Goal: Communication & Community: Answer question/provide support

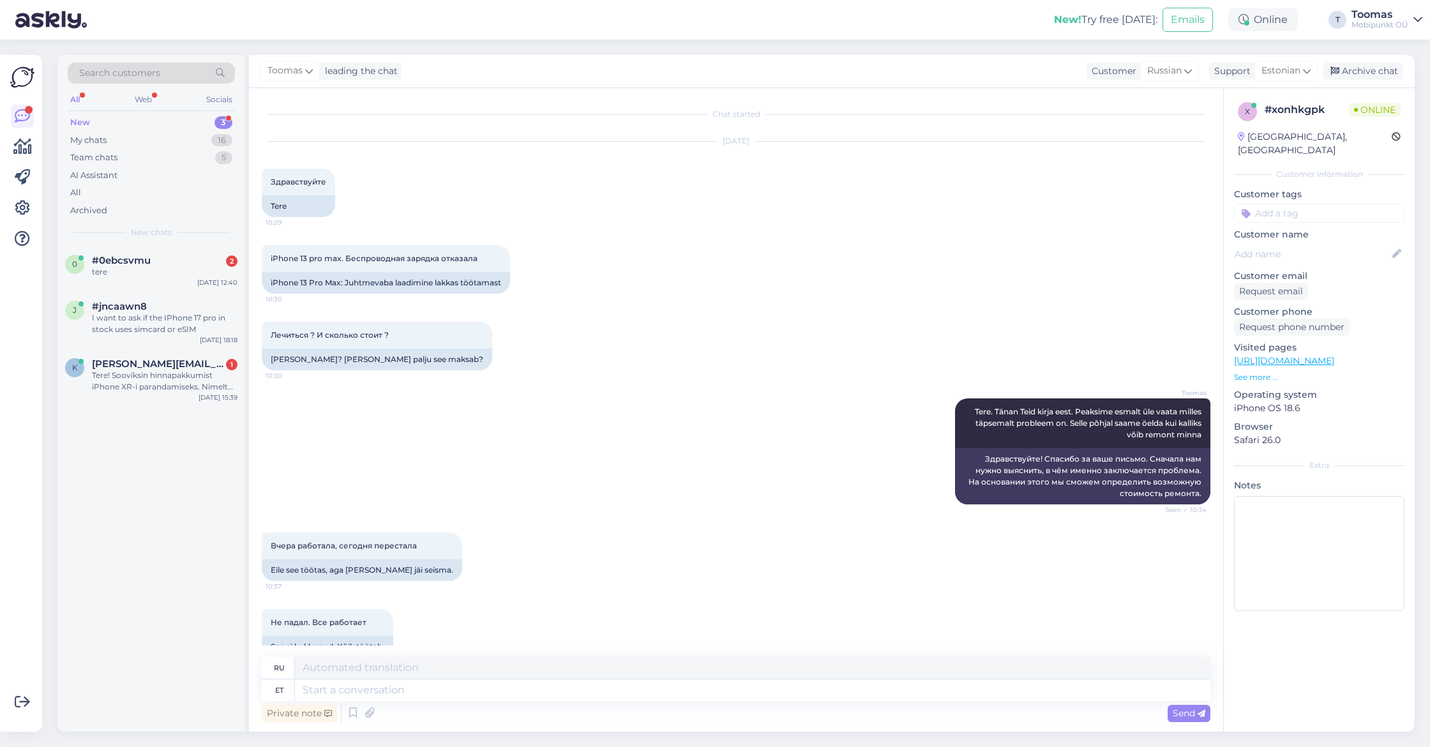
scroll to position [214, 0]
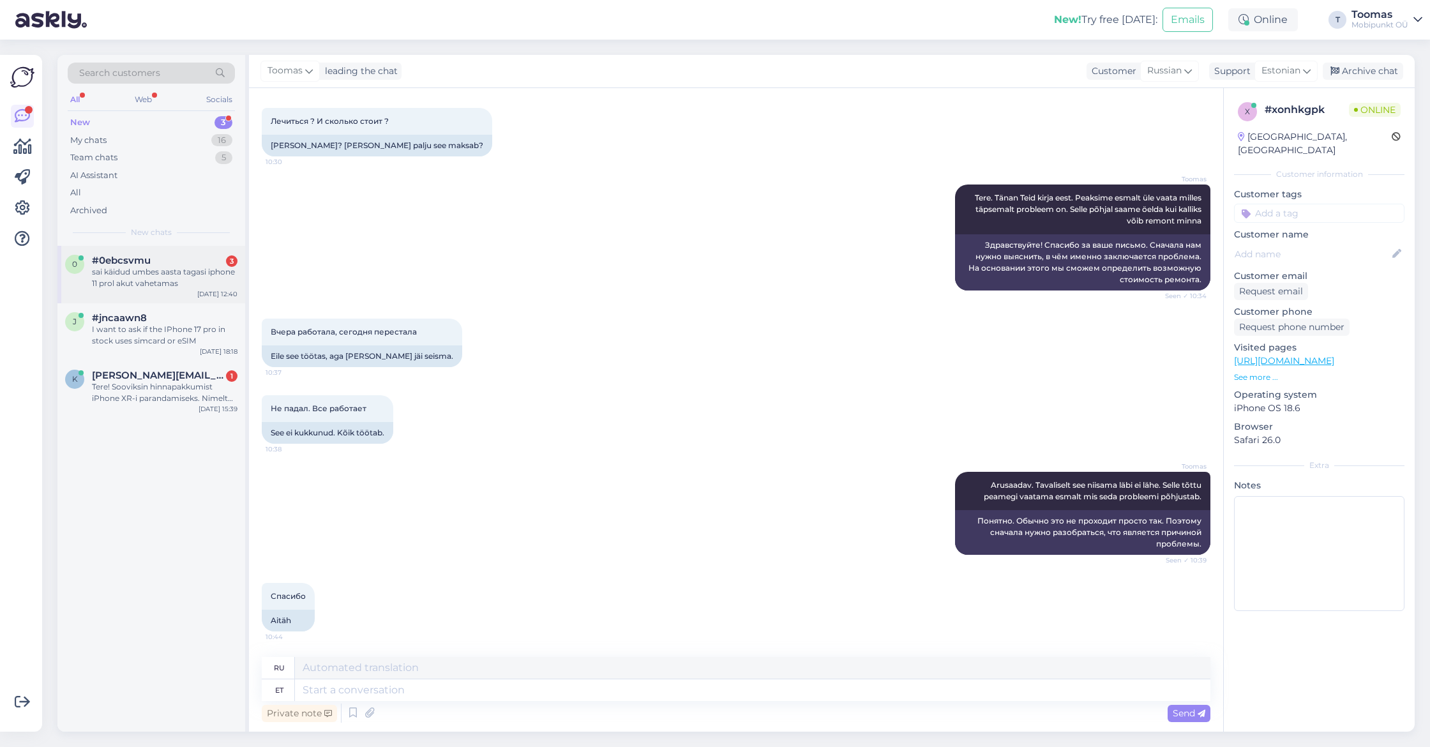
click at [219, 273] on div "sai käidud umbes aasta tagasi iphone 11 prol akut vahetamas" at bounding box center [165, 277] width 146 height 23
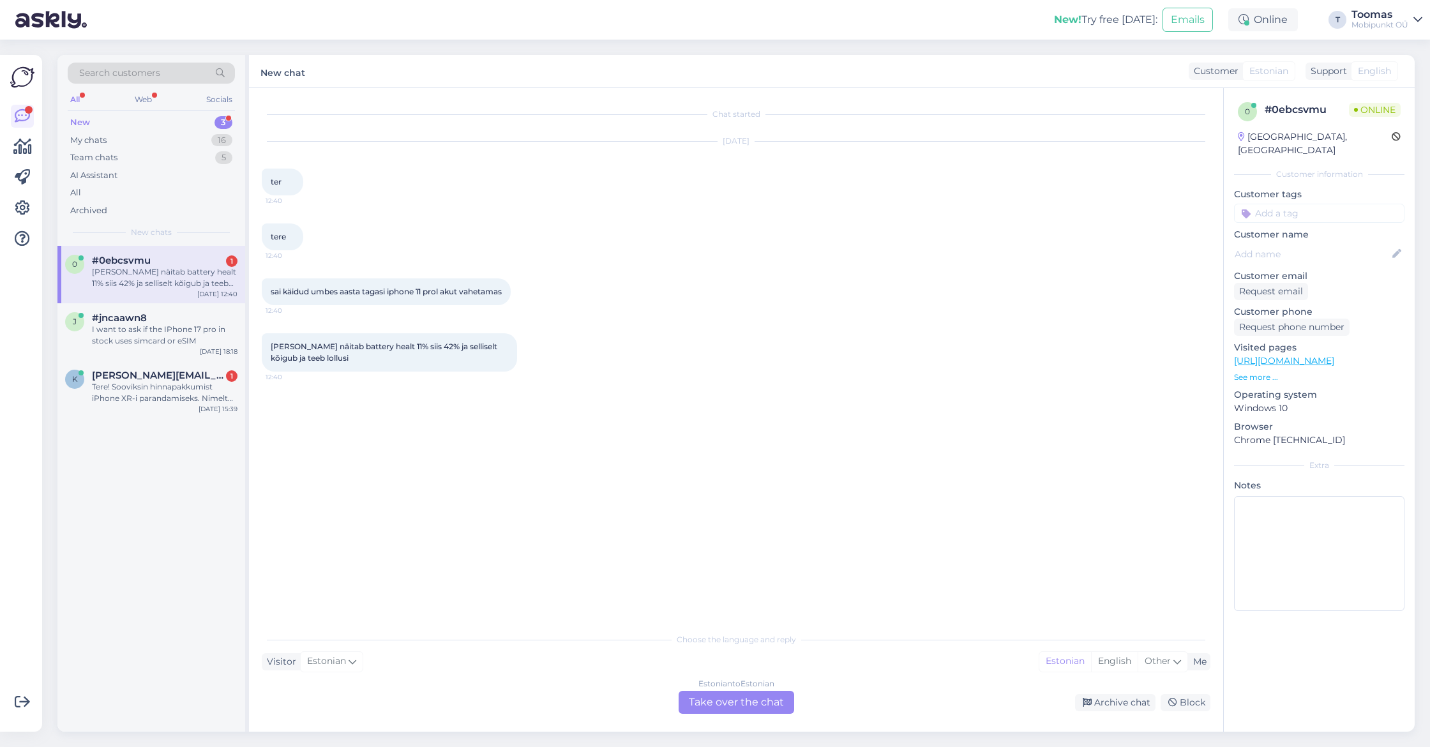
click at [704, 702] on div "Estonian to Estonian Take over the chat" at bounding box center [737, 702] width 116 height 23
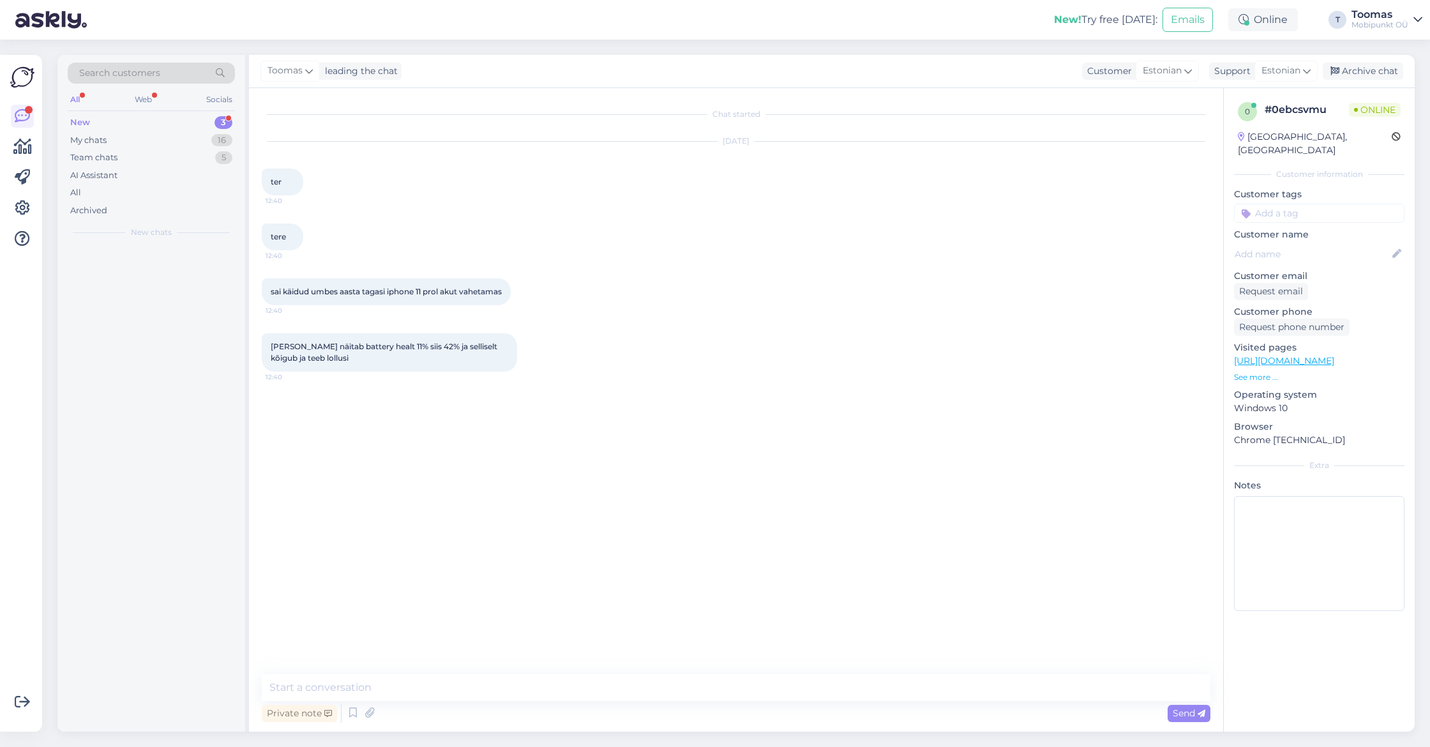
click at [704, 702] on div "Private note Send" at bounding box center [736, 713] width 949 height 24
click at [722, 685] on textarea at bounding box center [736, 687] width 949 height 27
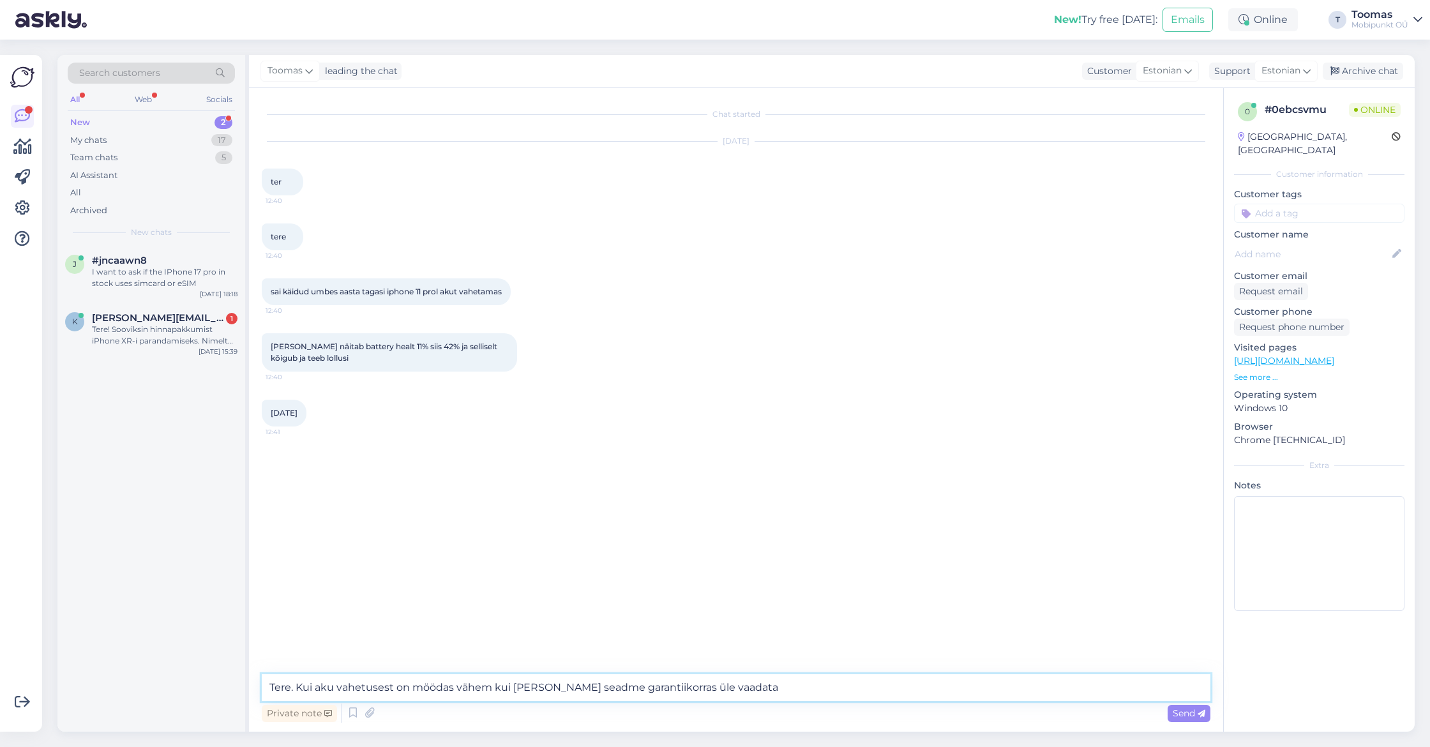
type textarea "Tere. Kui aku vahetusest on möödas vähem kui [PERSON_NAME] seadme garantiikorra…"
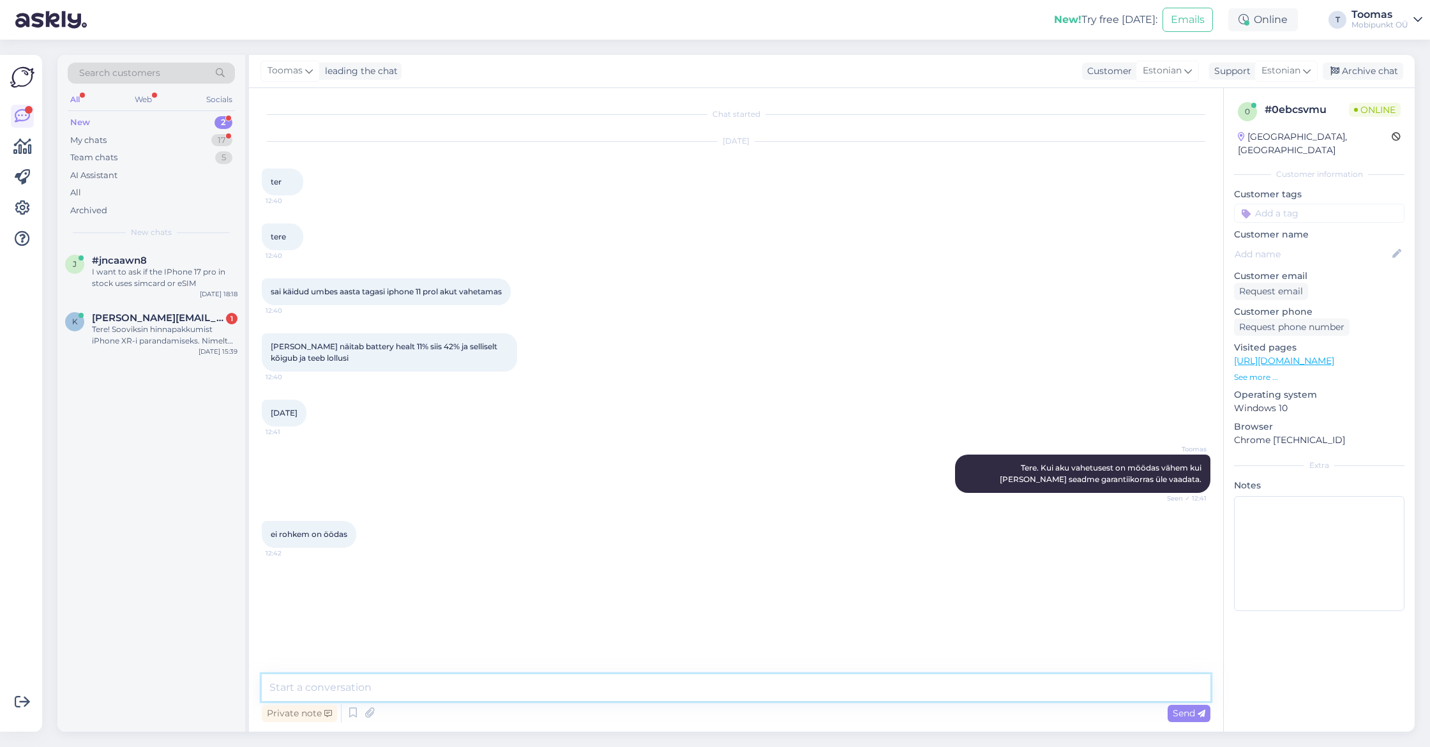
type textarea "a"
type textarea "Arusaadav. Siis on tõenäoliselt"
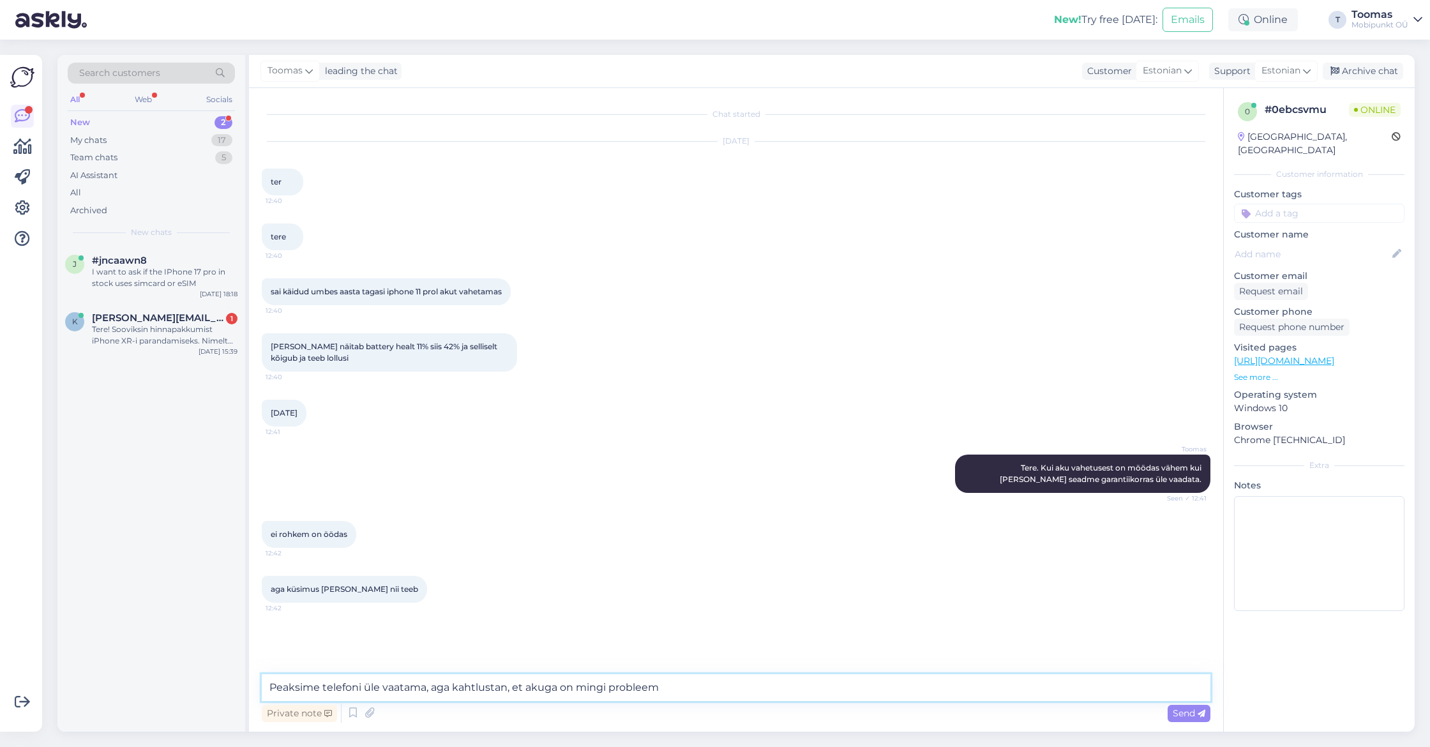
type textarea "Peaksime telefoni üle vaatama, aga kahtlustan, et akuga on mingi probleem."
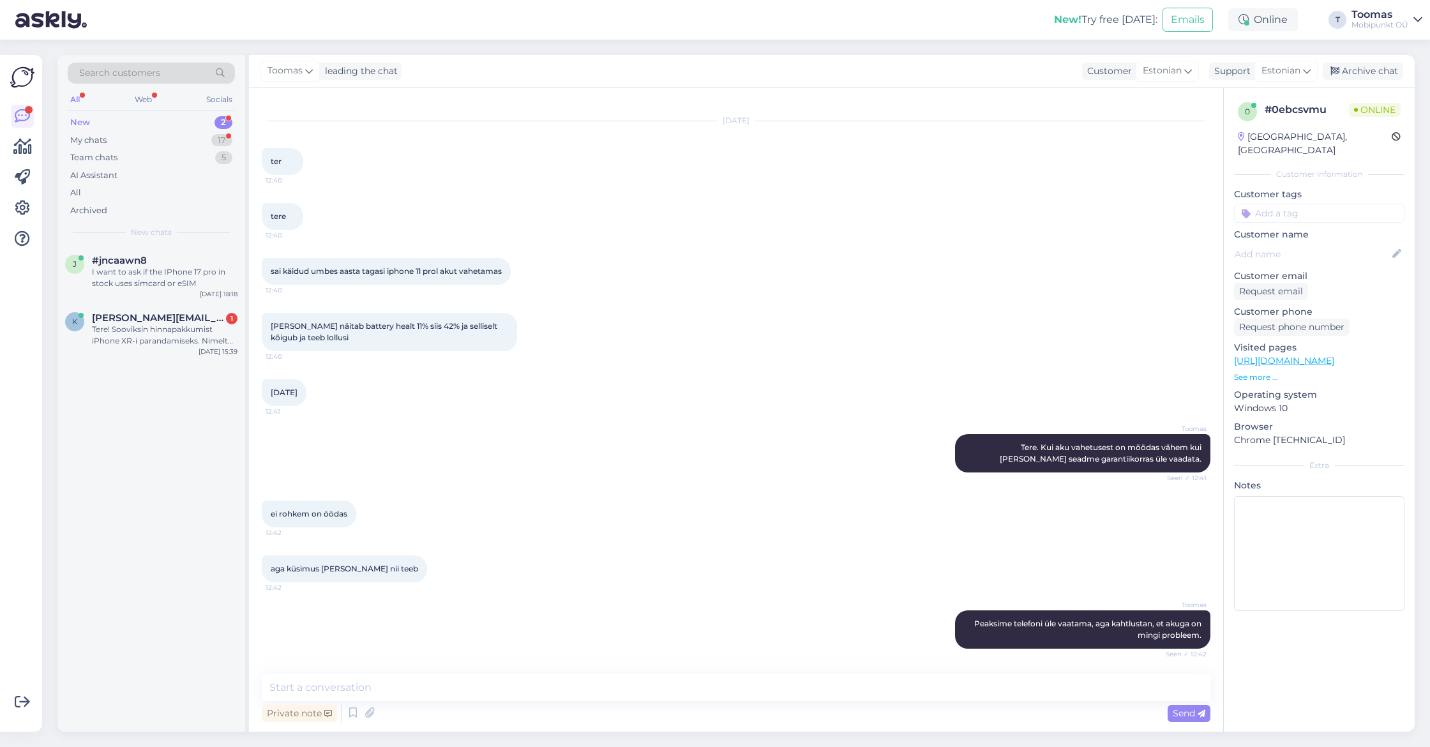
scroll to position [130, 0]
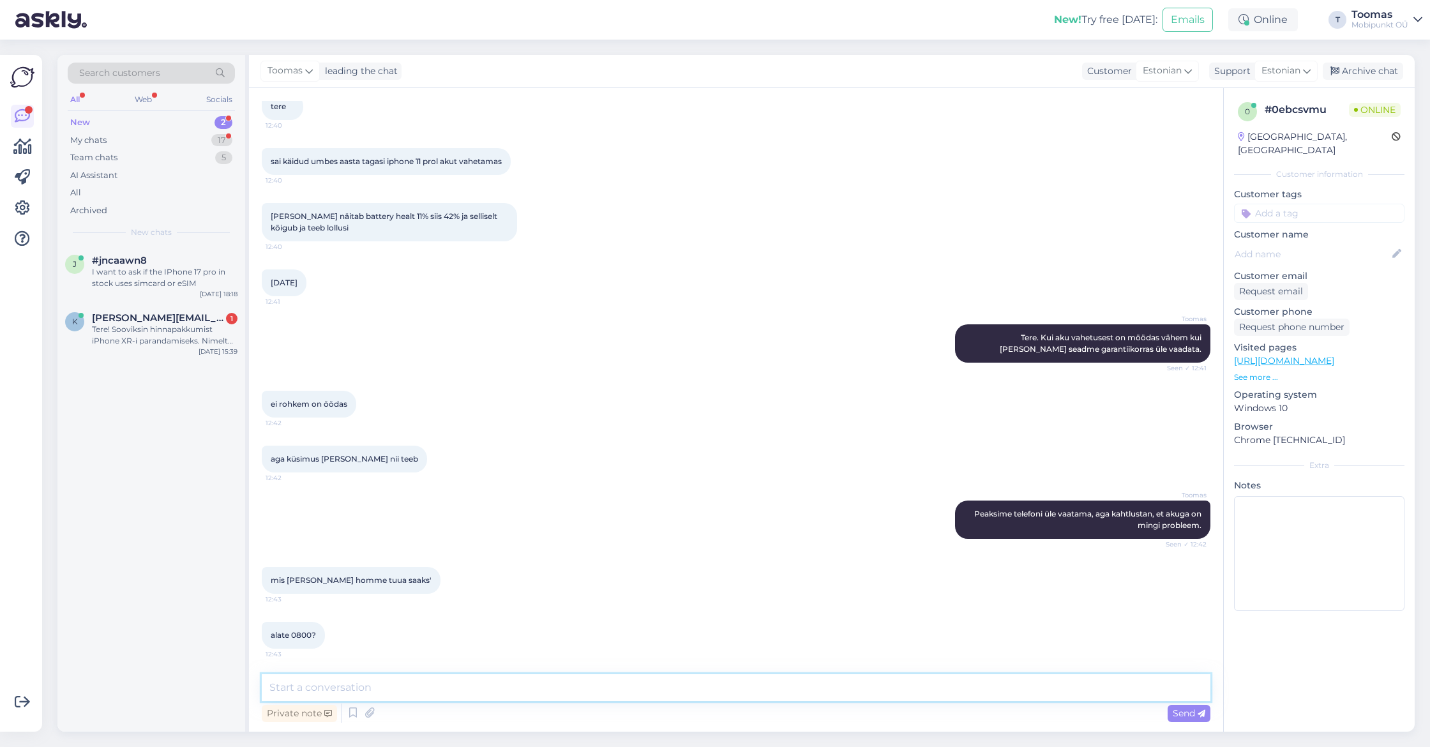
click at [448, 688] on textarea at bounding box center [736, 687] width 949 height 27
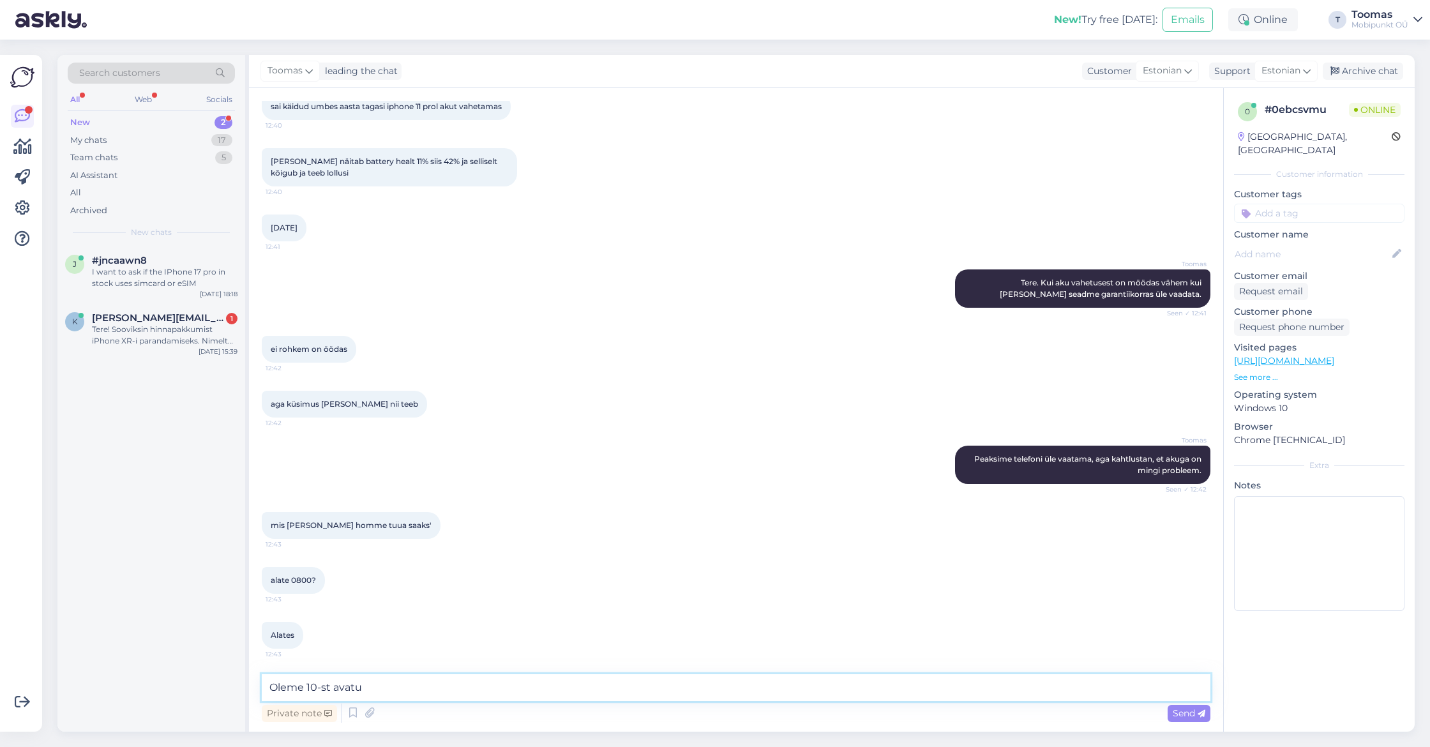
type textarea "Oleme 10-st avatud"
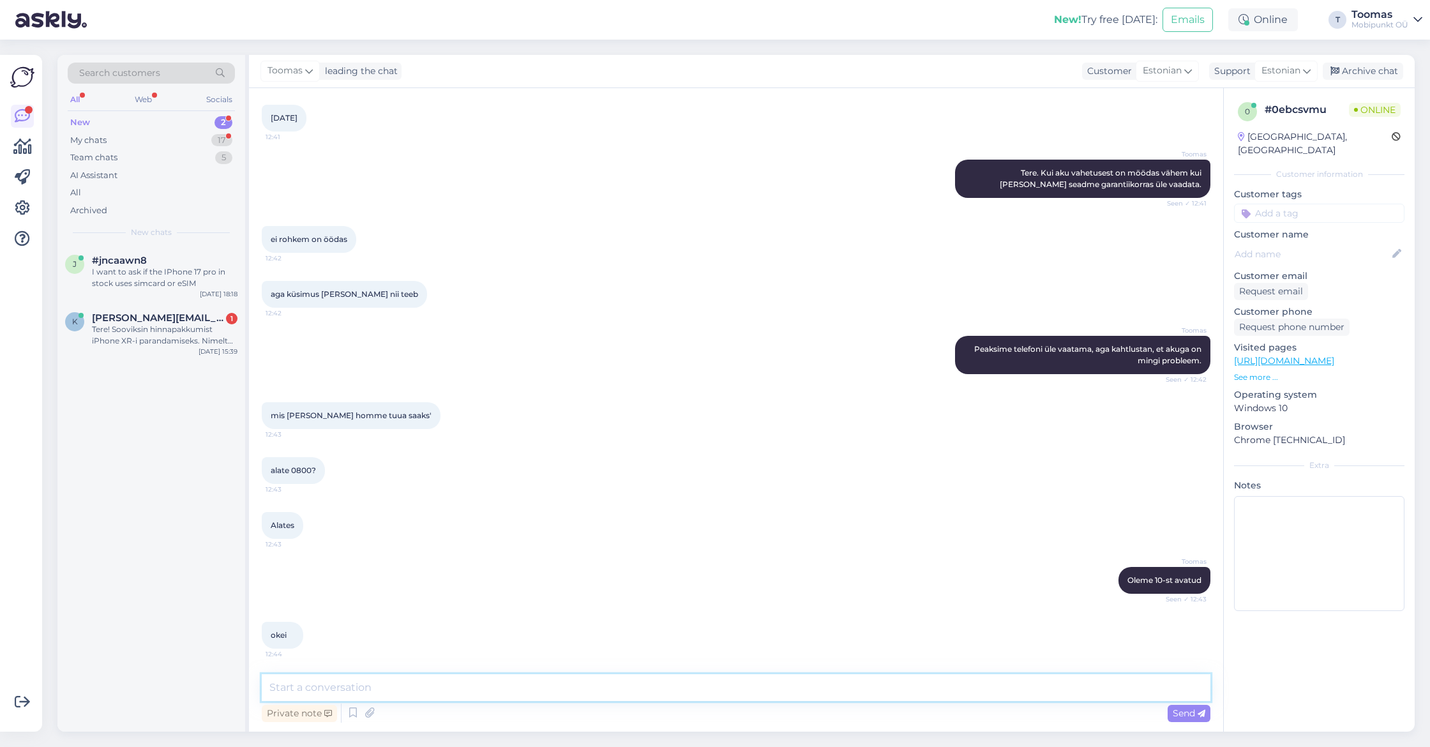
scroll to position [350, 0]
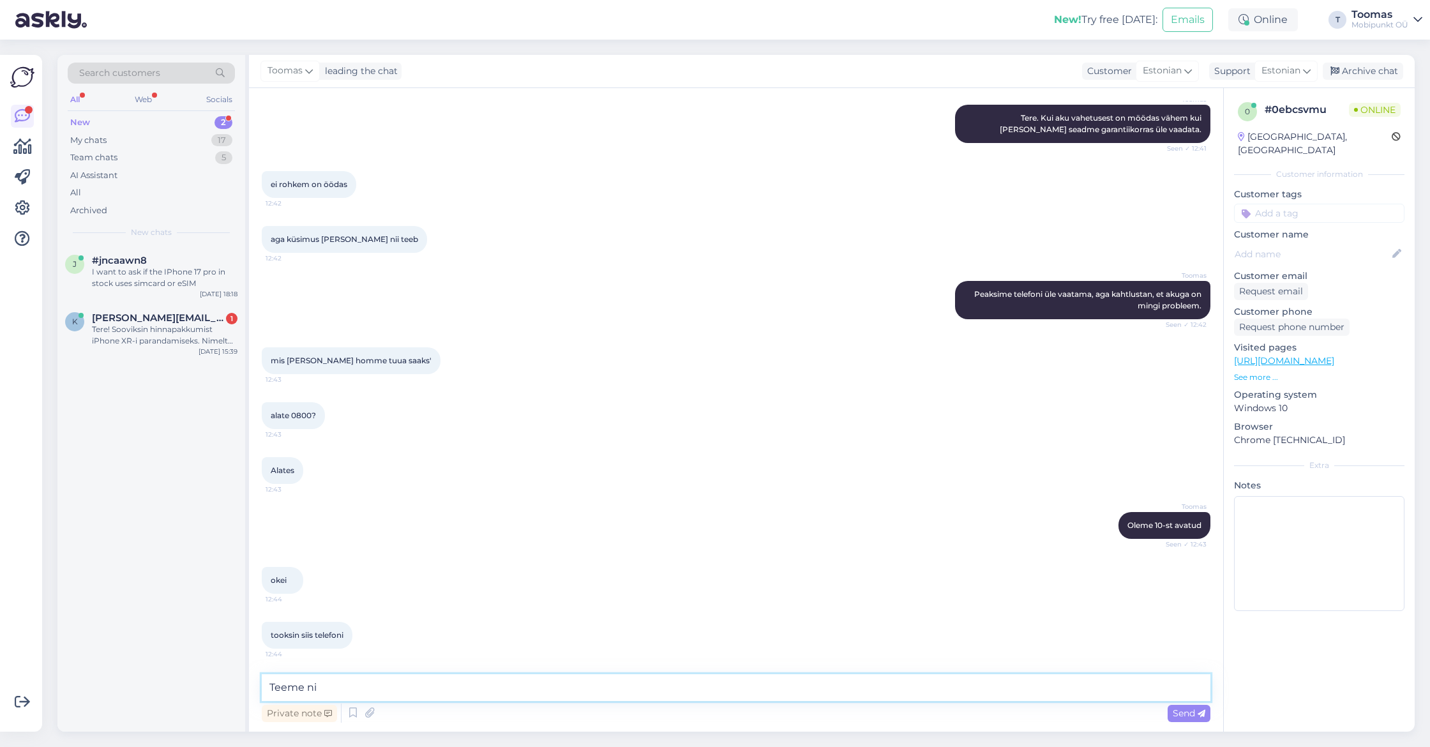
type textarea "Teeme nii"
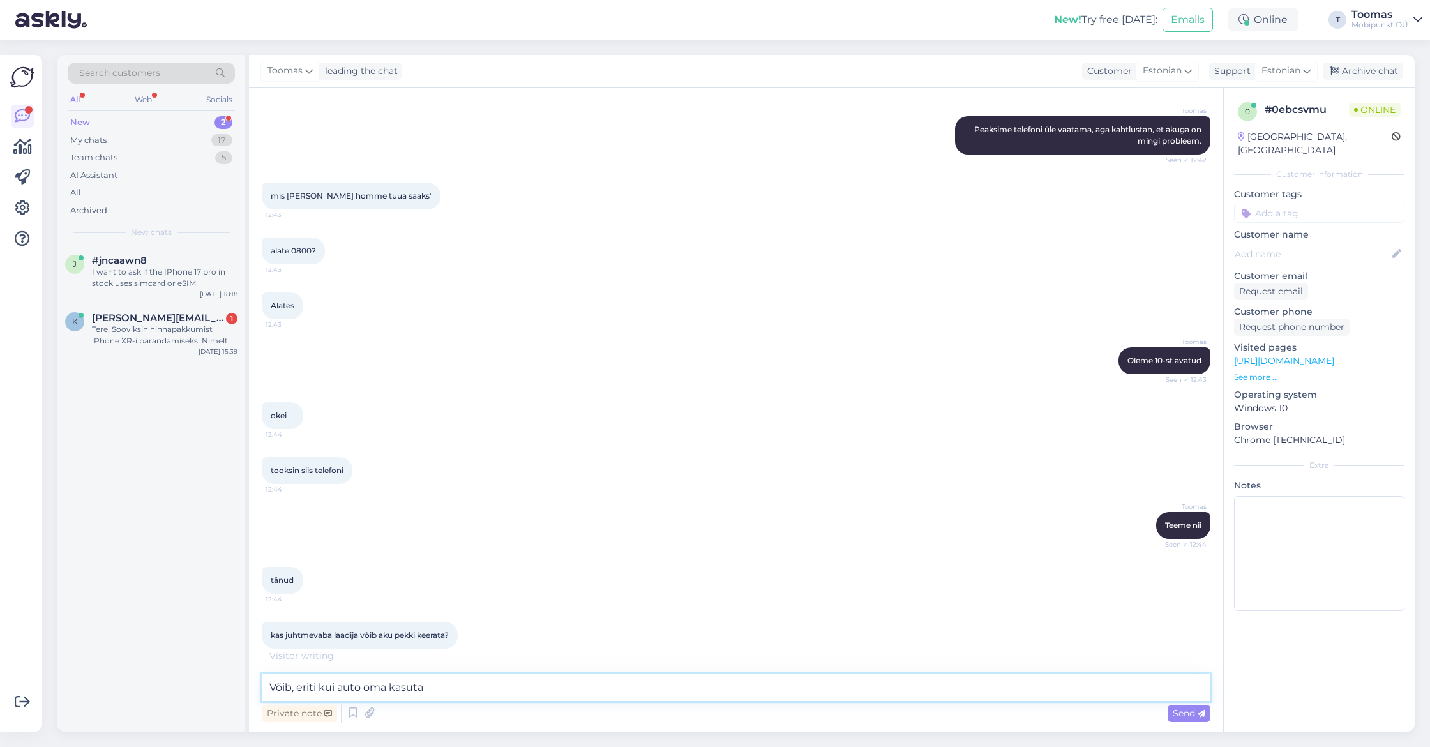
scroll to position [570, 0]
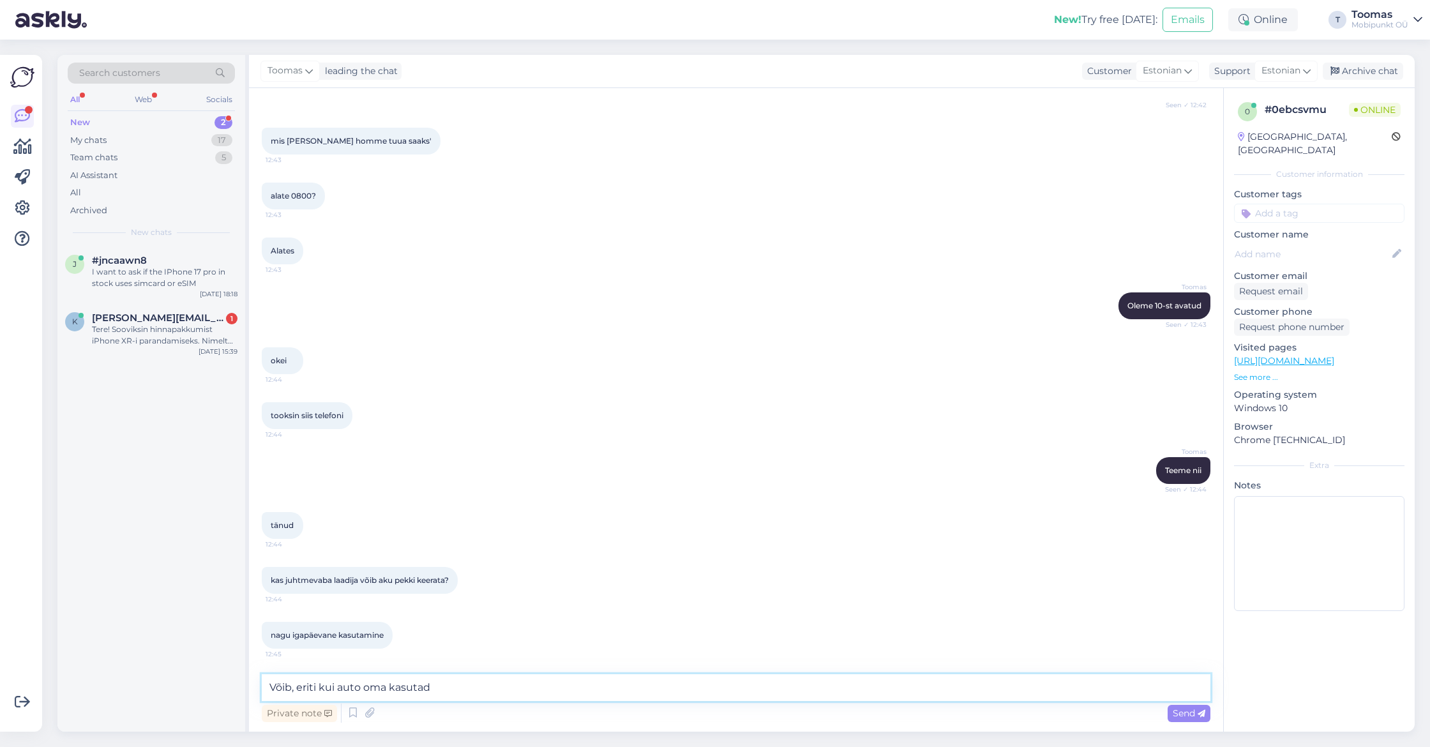
type textarea "Võib, eriti kui auto oma kasutada"
type textarea "See võib kindlasti"
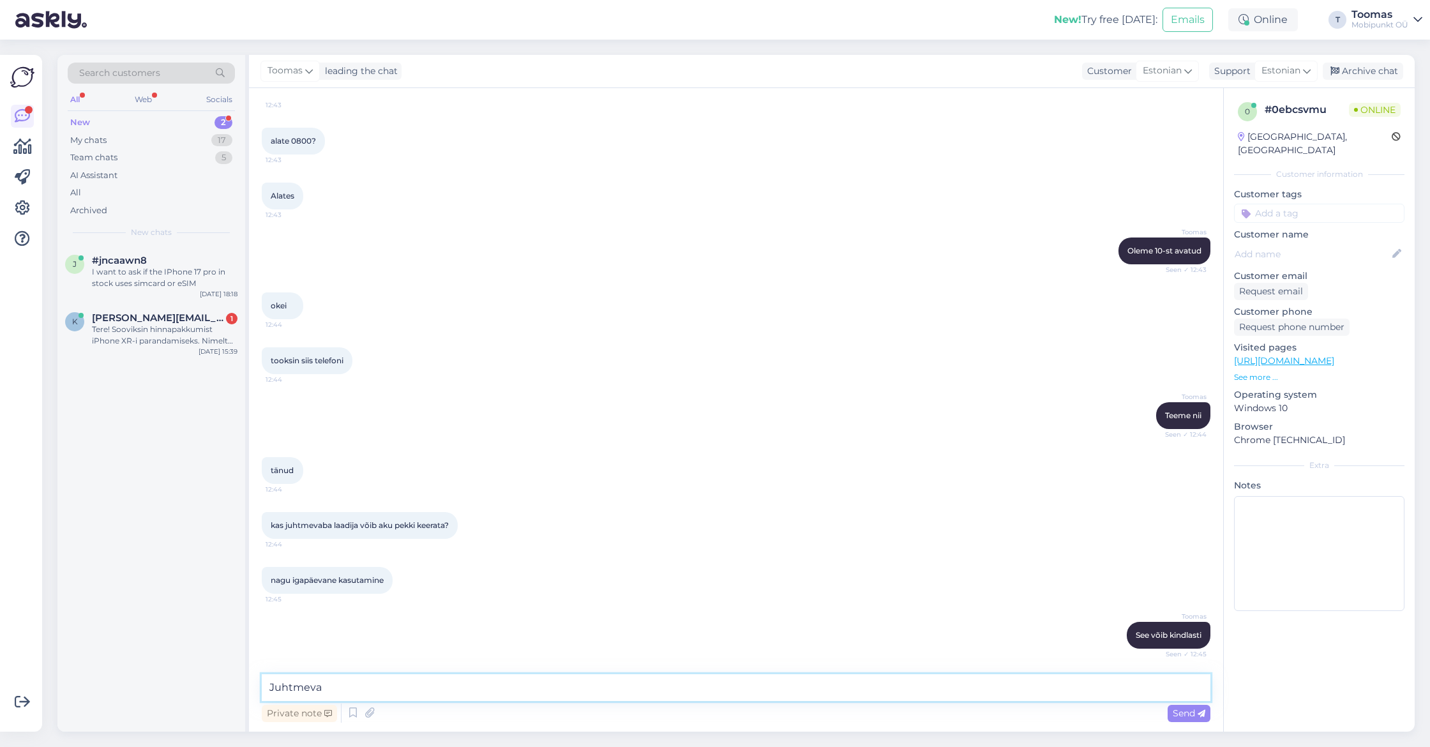
scroll to position [679, 0]
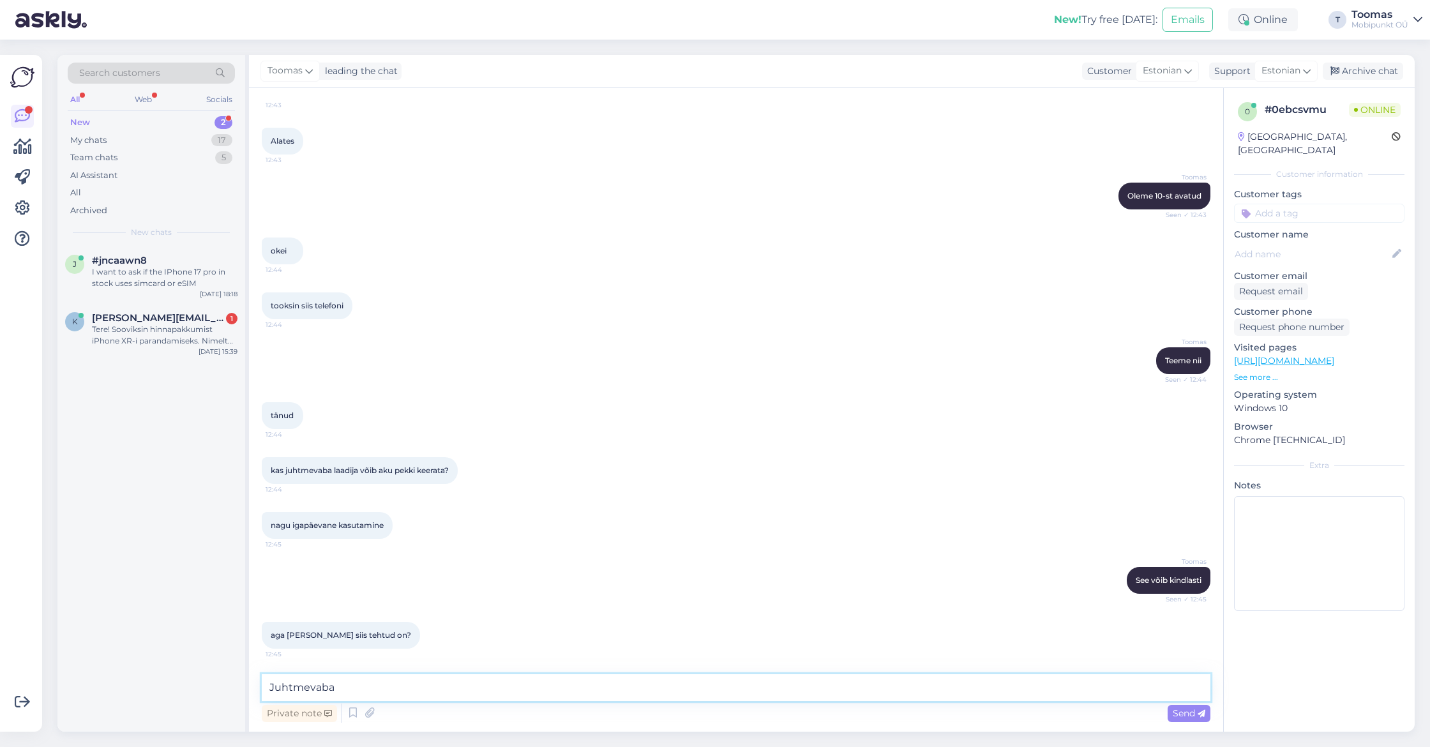
type textarea "Juhtmevaba"
type textarea "Kas see on Magsafe"
type textarea "Uuematel telefonidel on olemas"
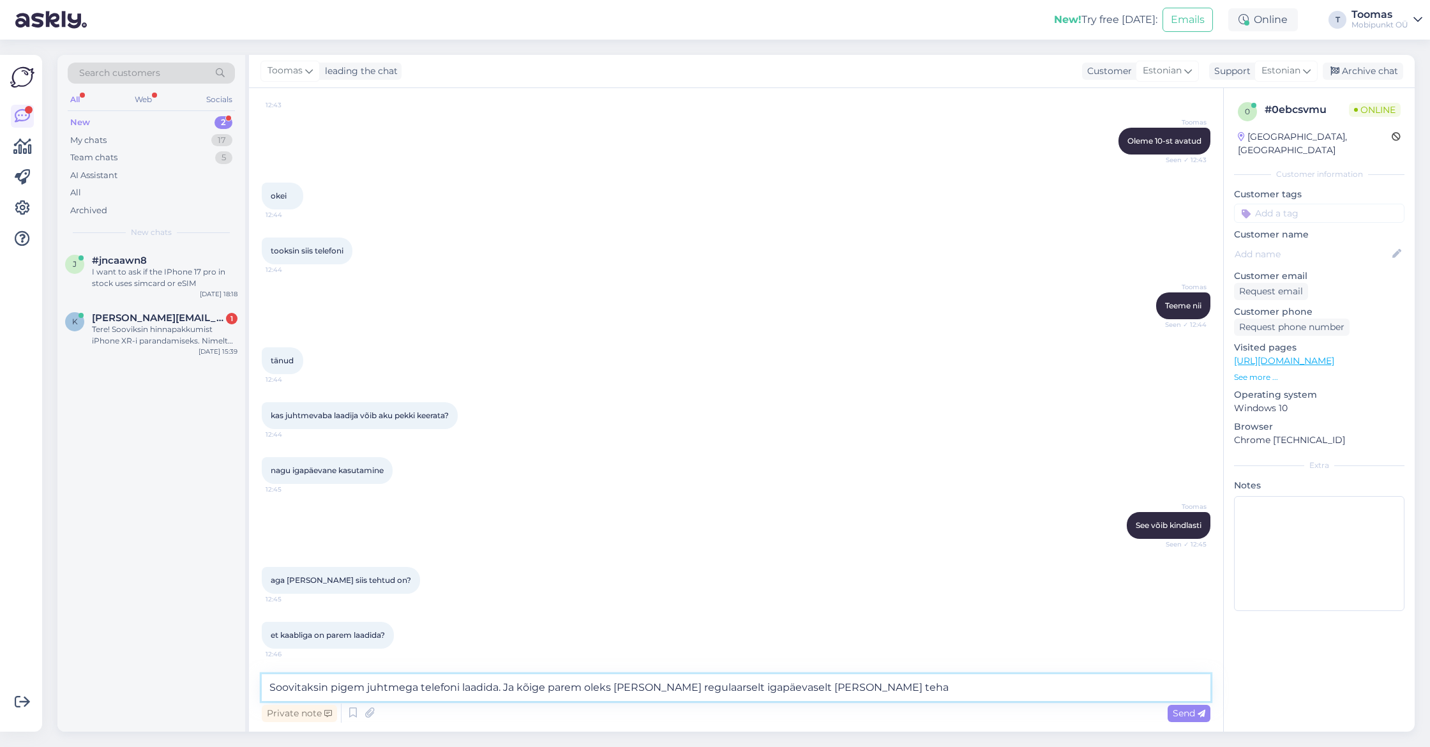
type textarea "Soovitaksin pigem juhtmega telefoni laadida. Ja kõige parem oleks [PERSON_NAME]…"
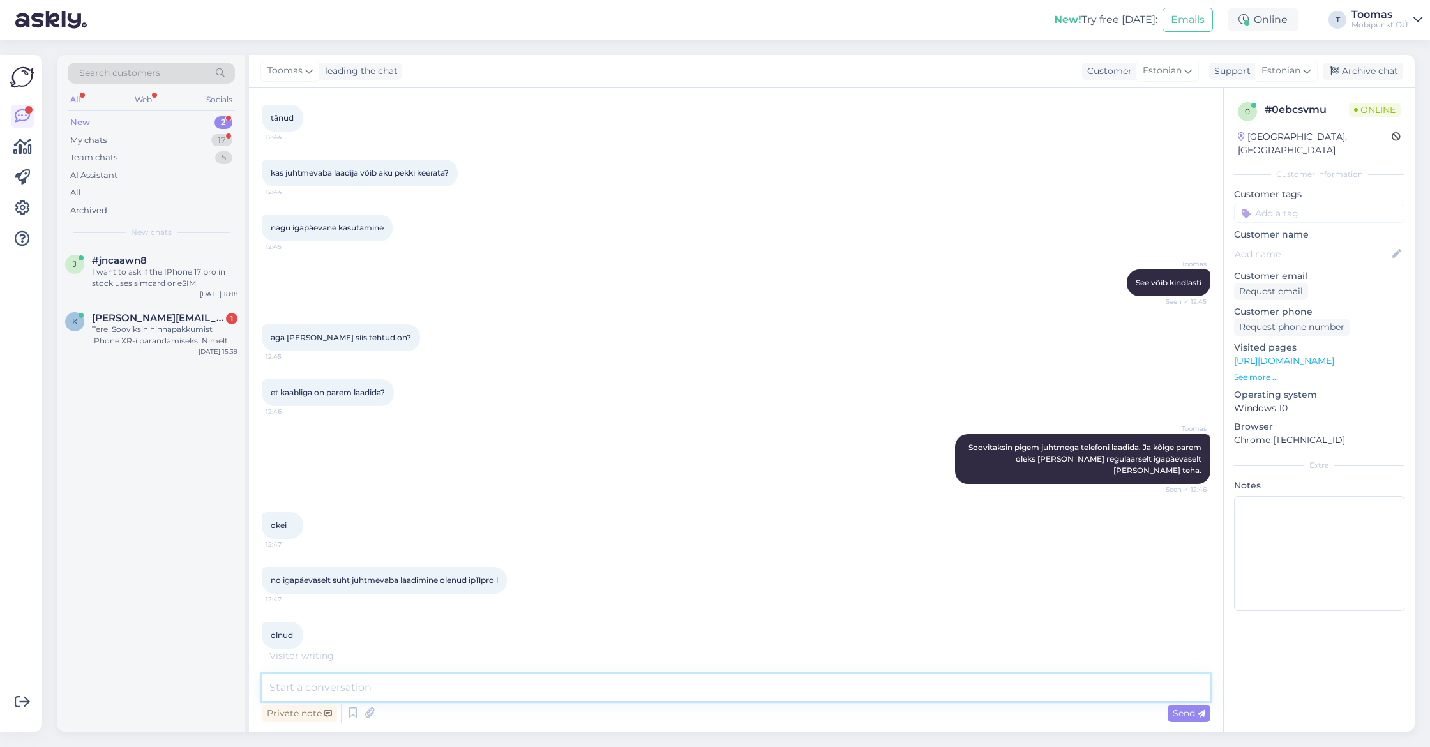
scroll to position [1032, 0]
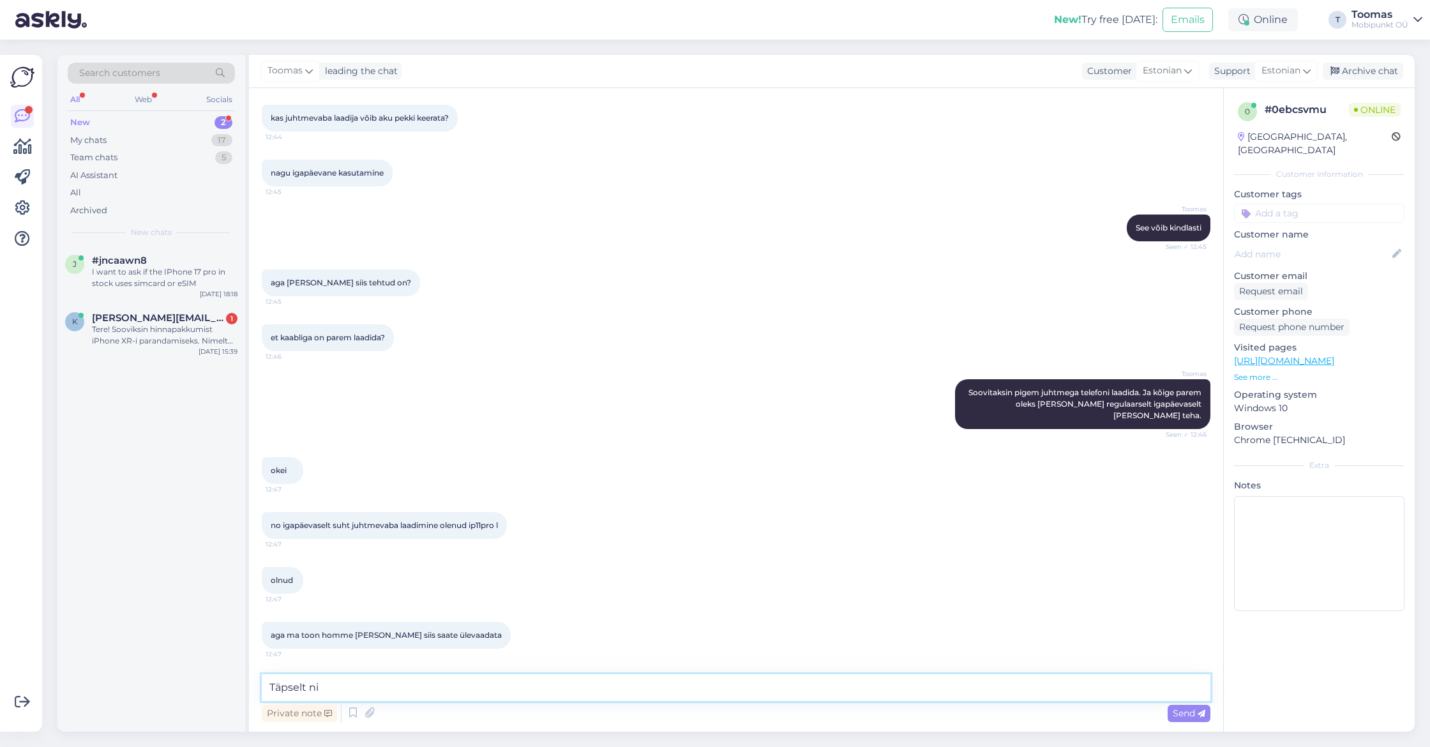
type textarea "Täpselt nii"
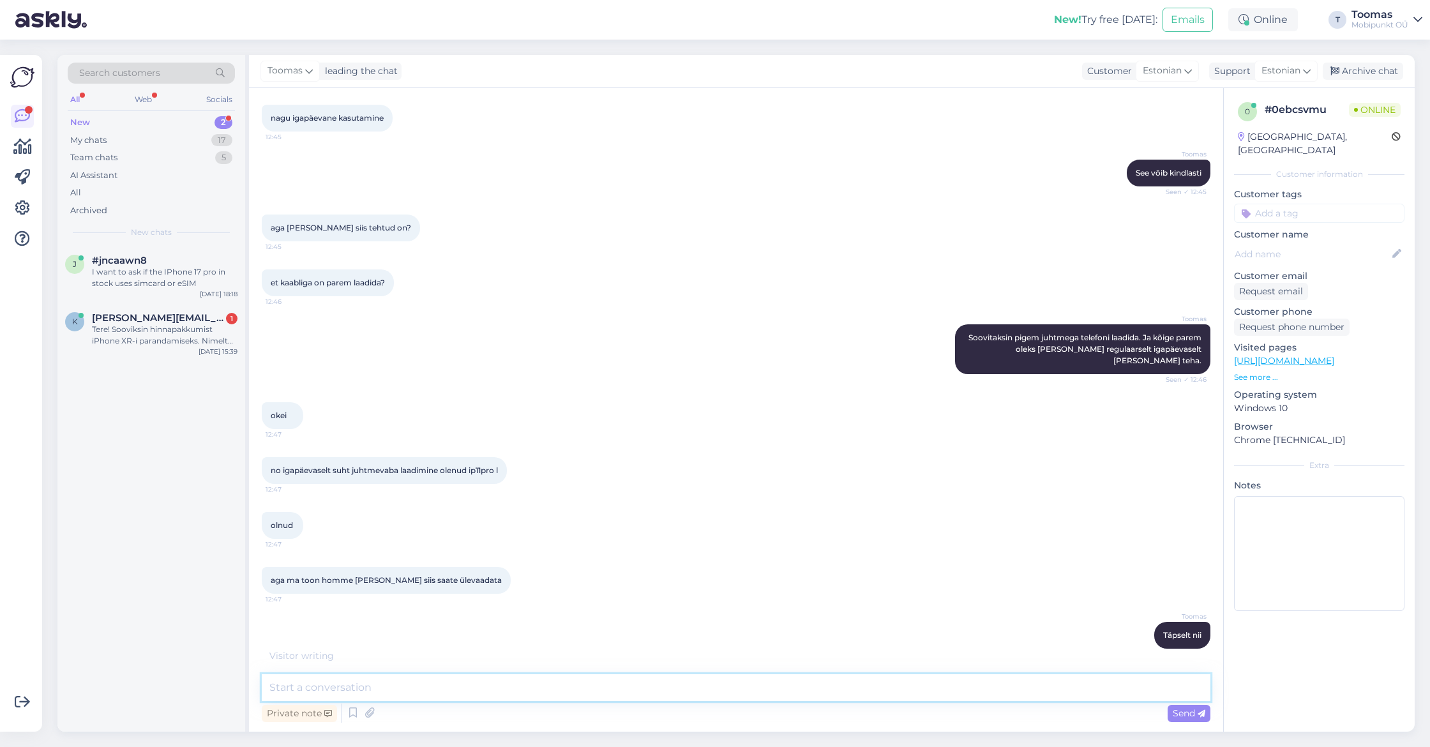
scroll to position [1142, 0]
